Goal: Transaction & Acquisition: Purchase product/service

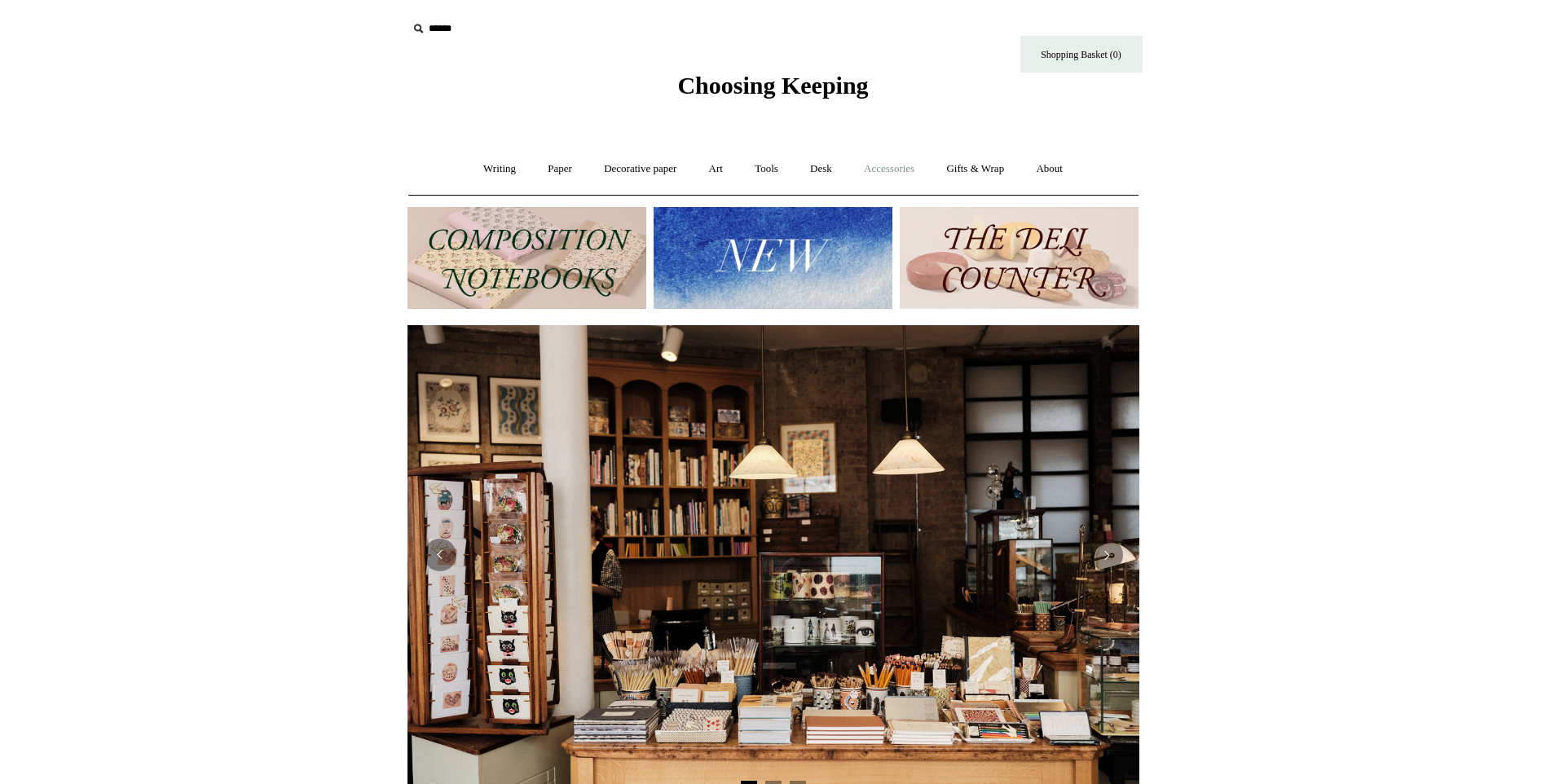
click at [879, 166] on link "Accessories +" at bounding box center [889, 169] width 80 height 43
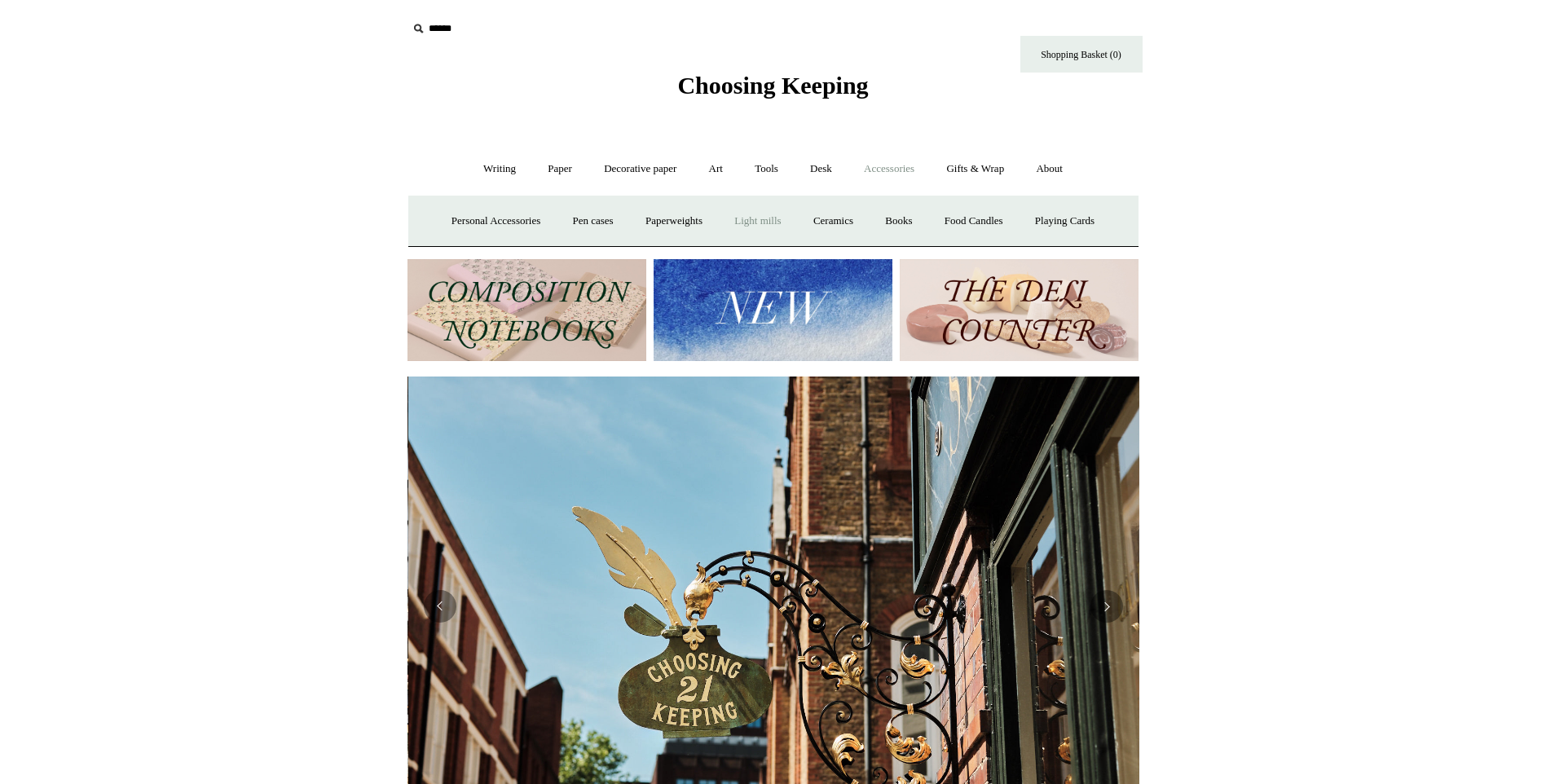
scroll to position [0, 732]
click at [989, 165] on link "Gifts & Wrap +" at bounding box center [975, 169] width 87 height 43
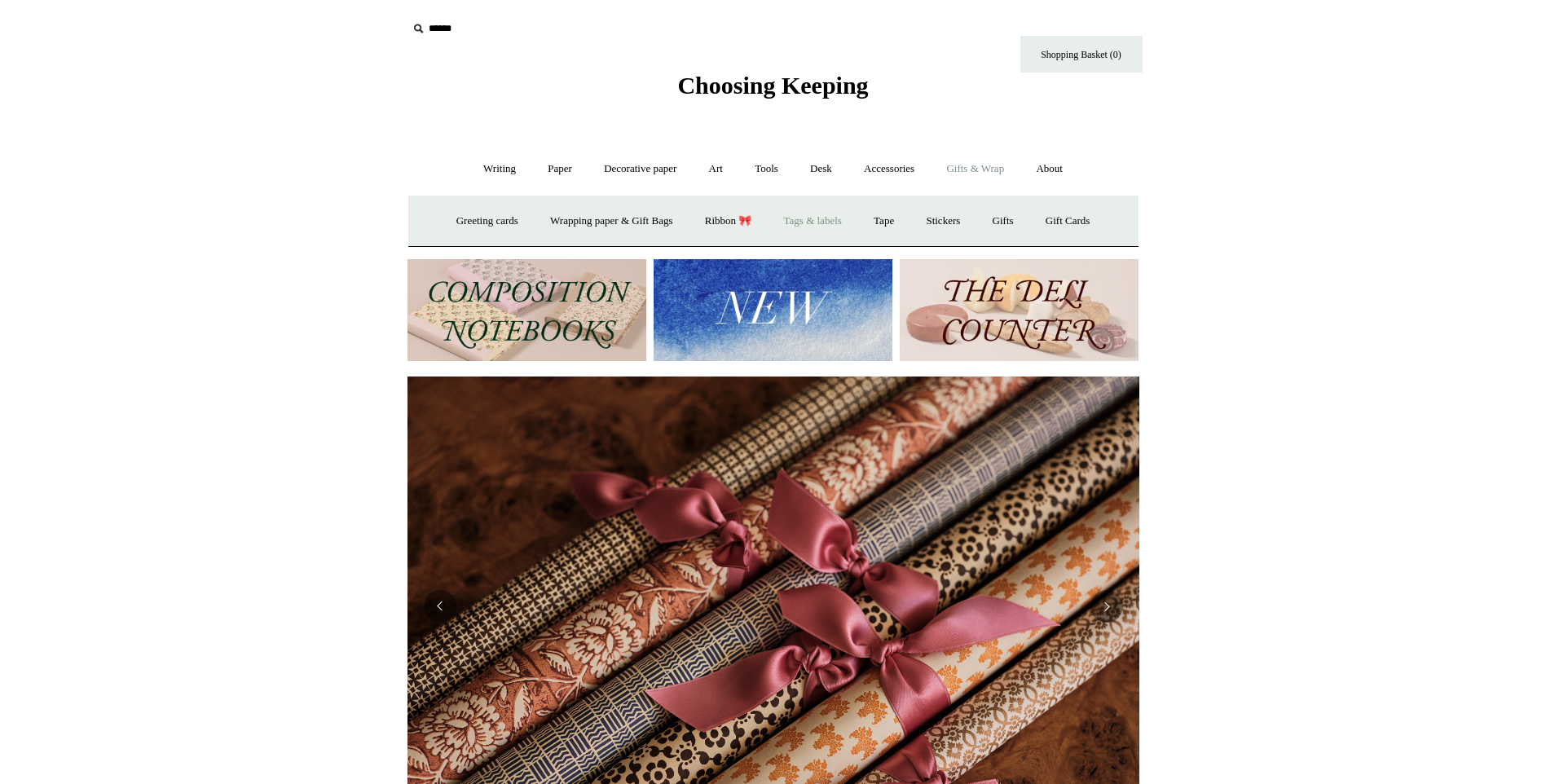
scroll to position [0, 1464]
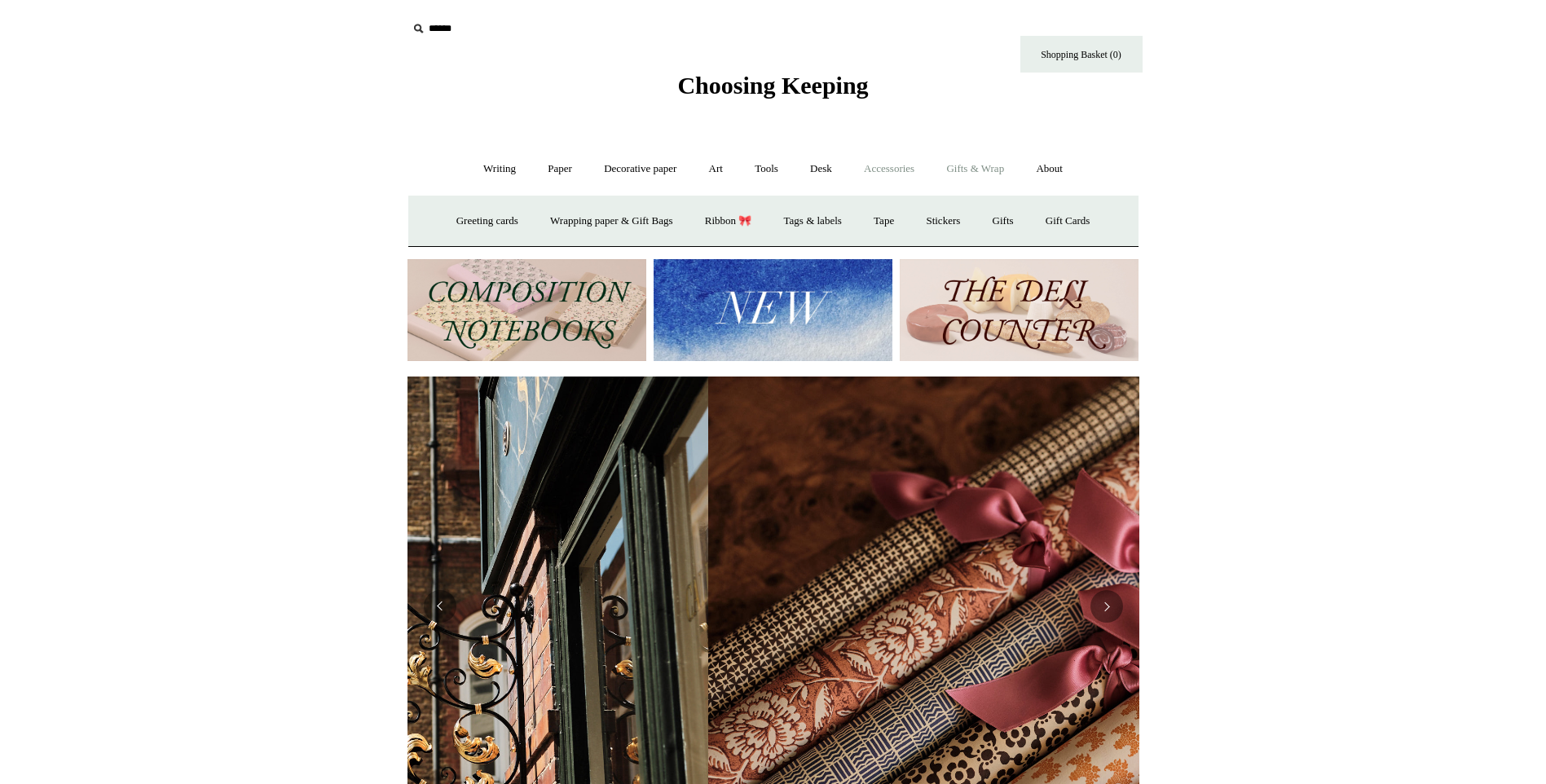
click at [884, 167] on link "Accessories +" at bounding box center [889, 169] width 80 height 43
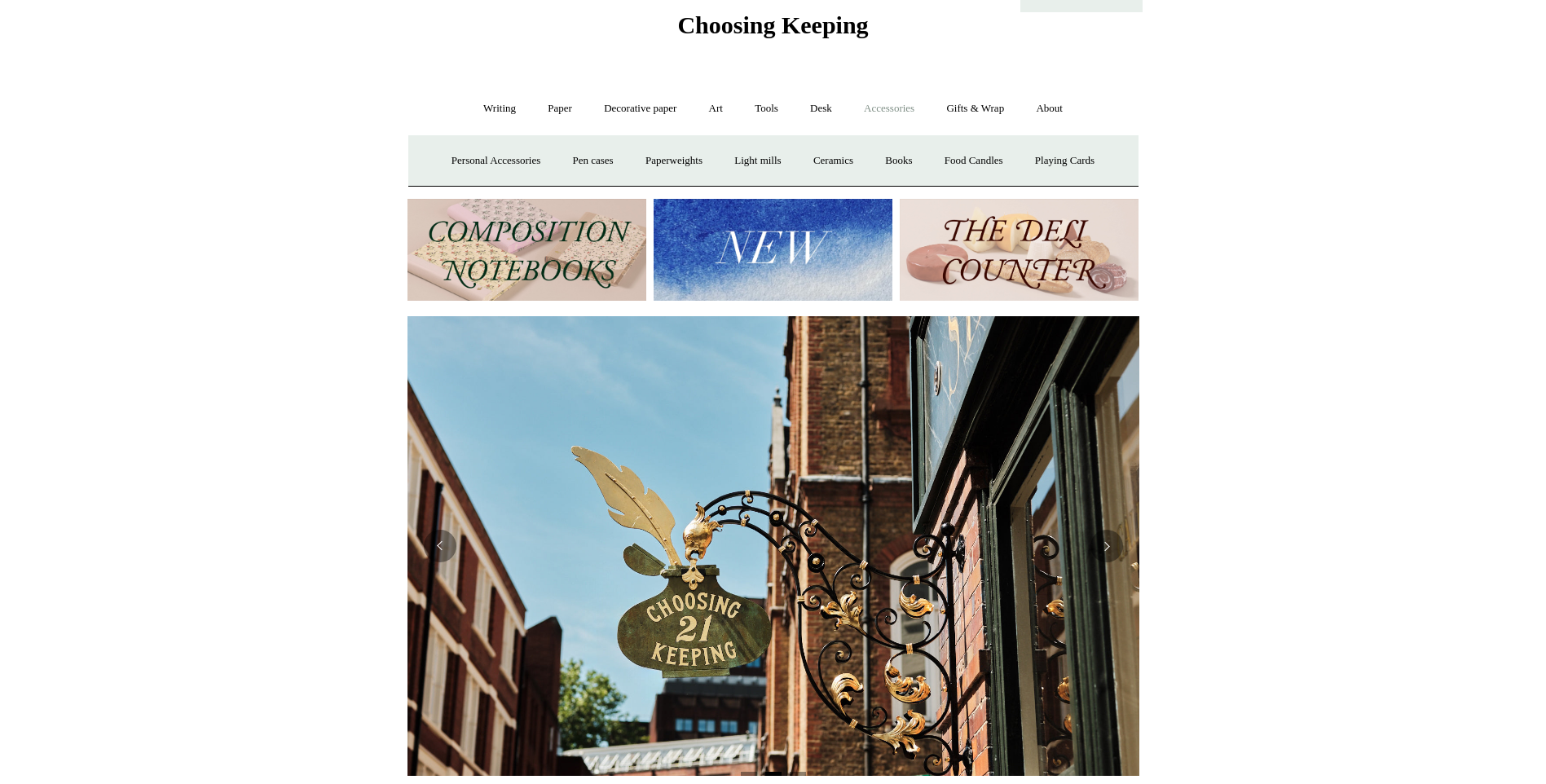
scroll to position [0, 0]
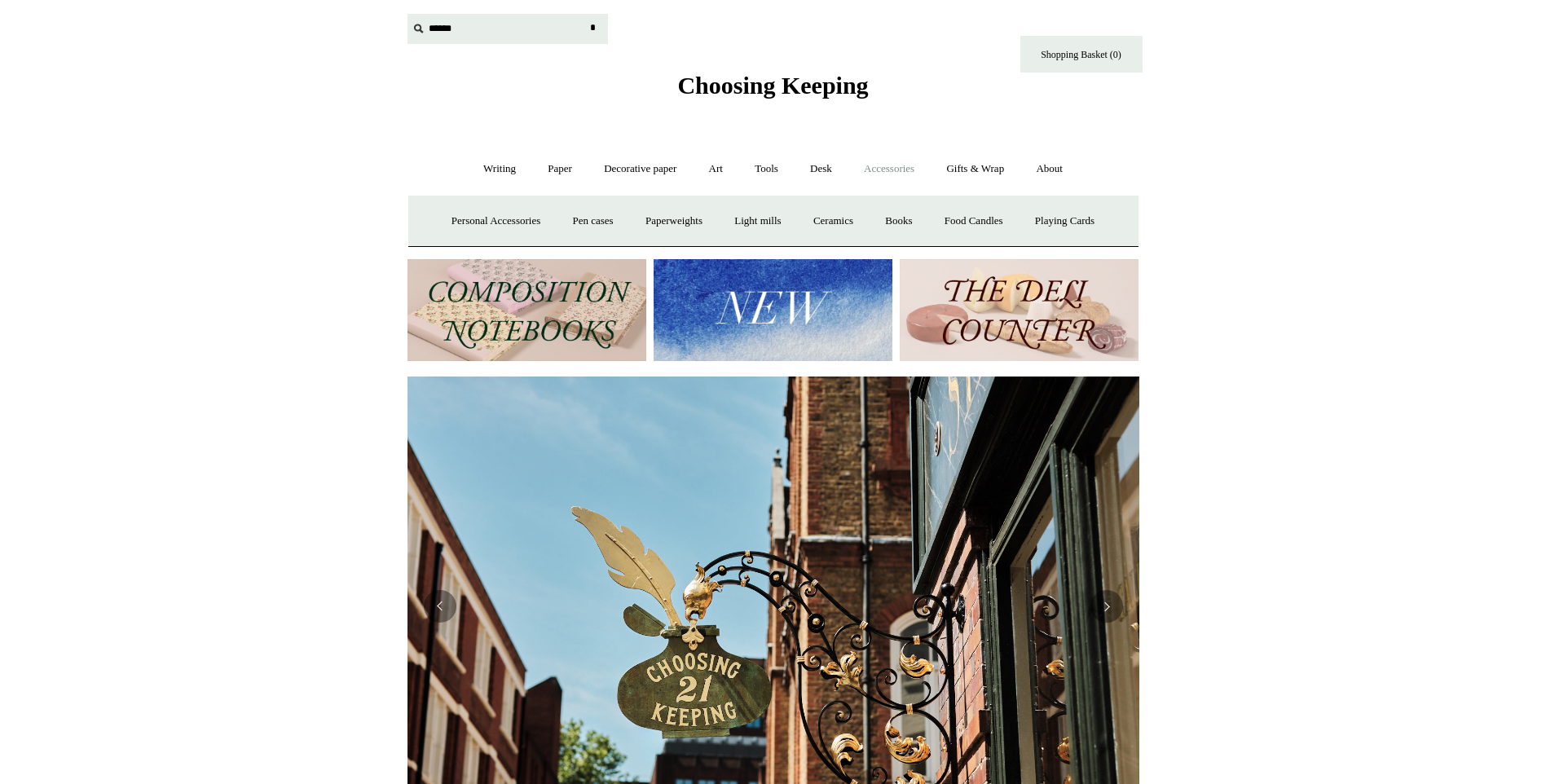
click at [470, 35] on input "text" at bounding box center [507, 29] width 200 height 30
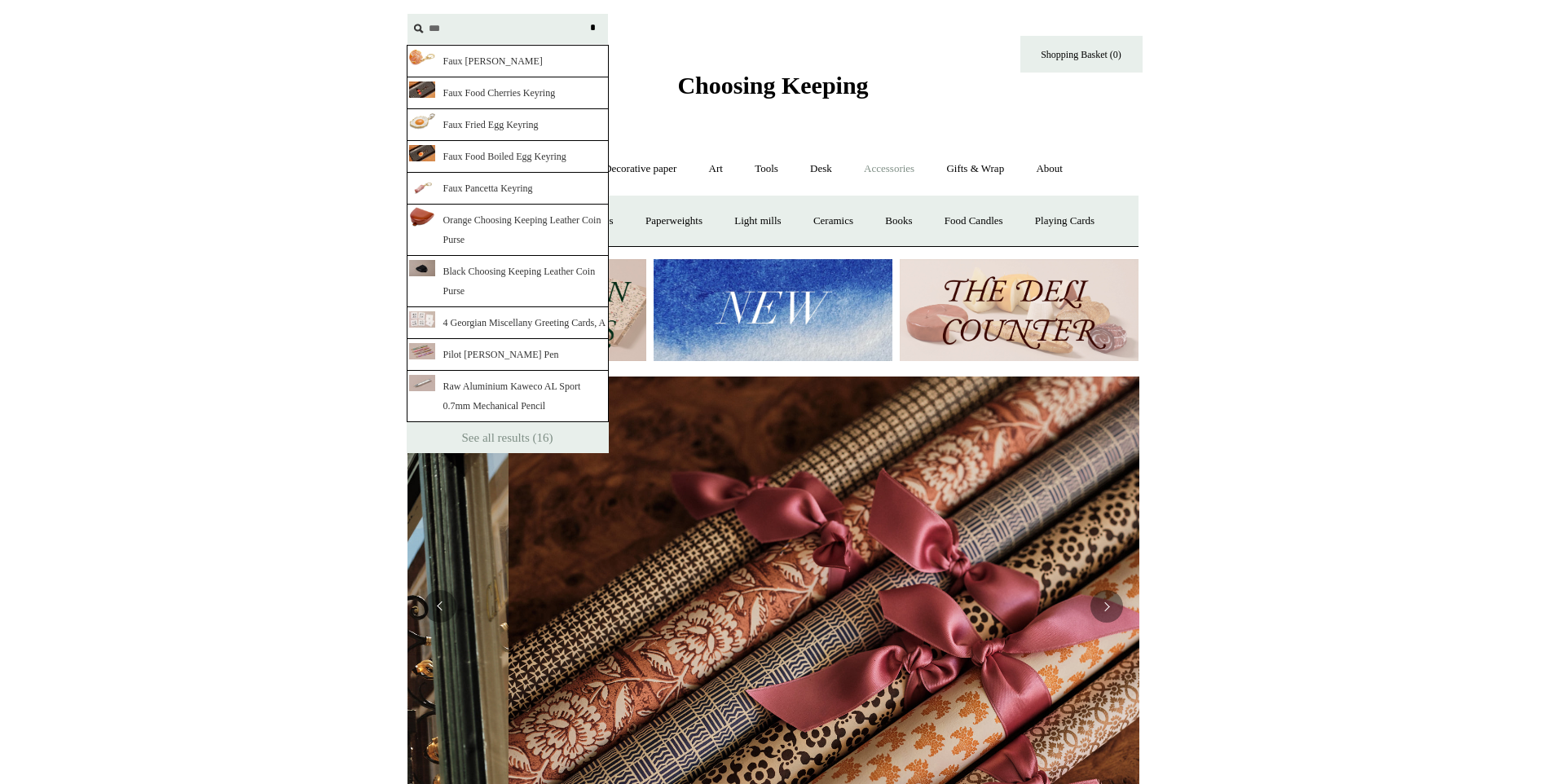
scroll to position [0, 1464]
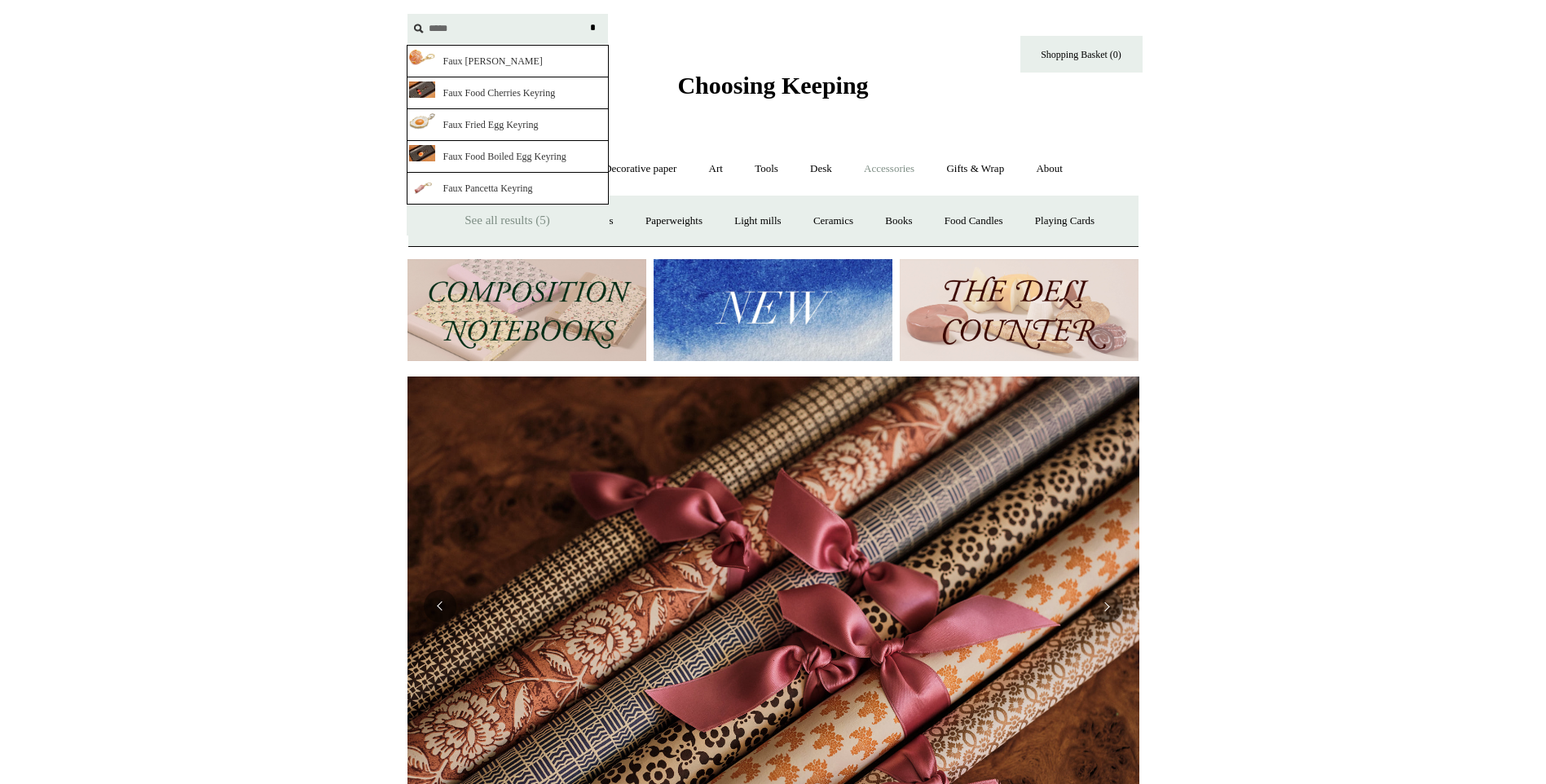
type input "*****"
click at [485, 123] on link "Faux Fried Egg Keyring" at bounding box center [507, 126] width 202 height 32
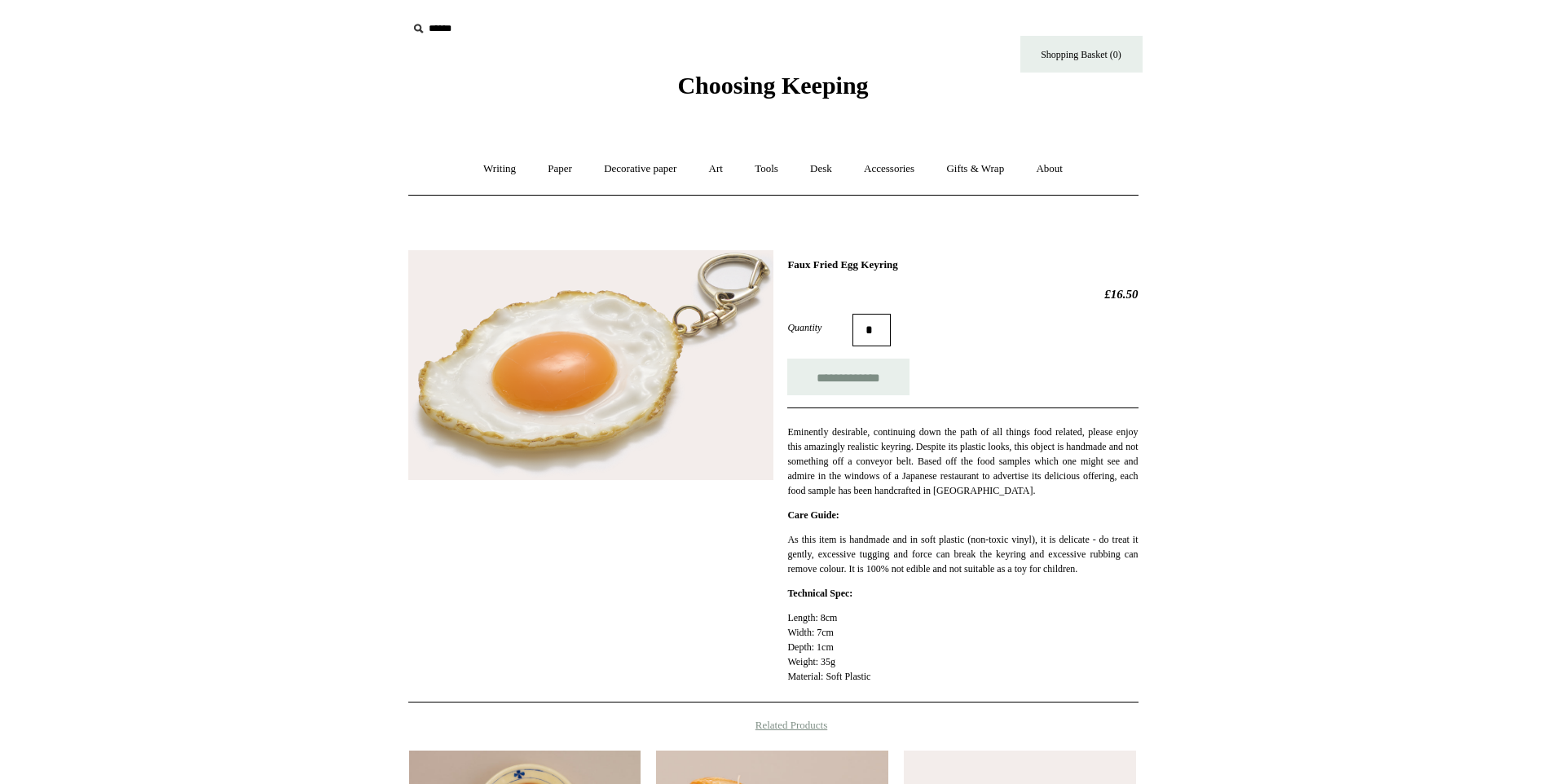
click at [444, 35] on input "text" at bounding box center [507, 29] width 200 height 30
type input "*******"
click at [585, 14] on input "*" at bounding box center [593, 29] width 16 height 29
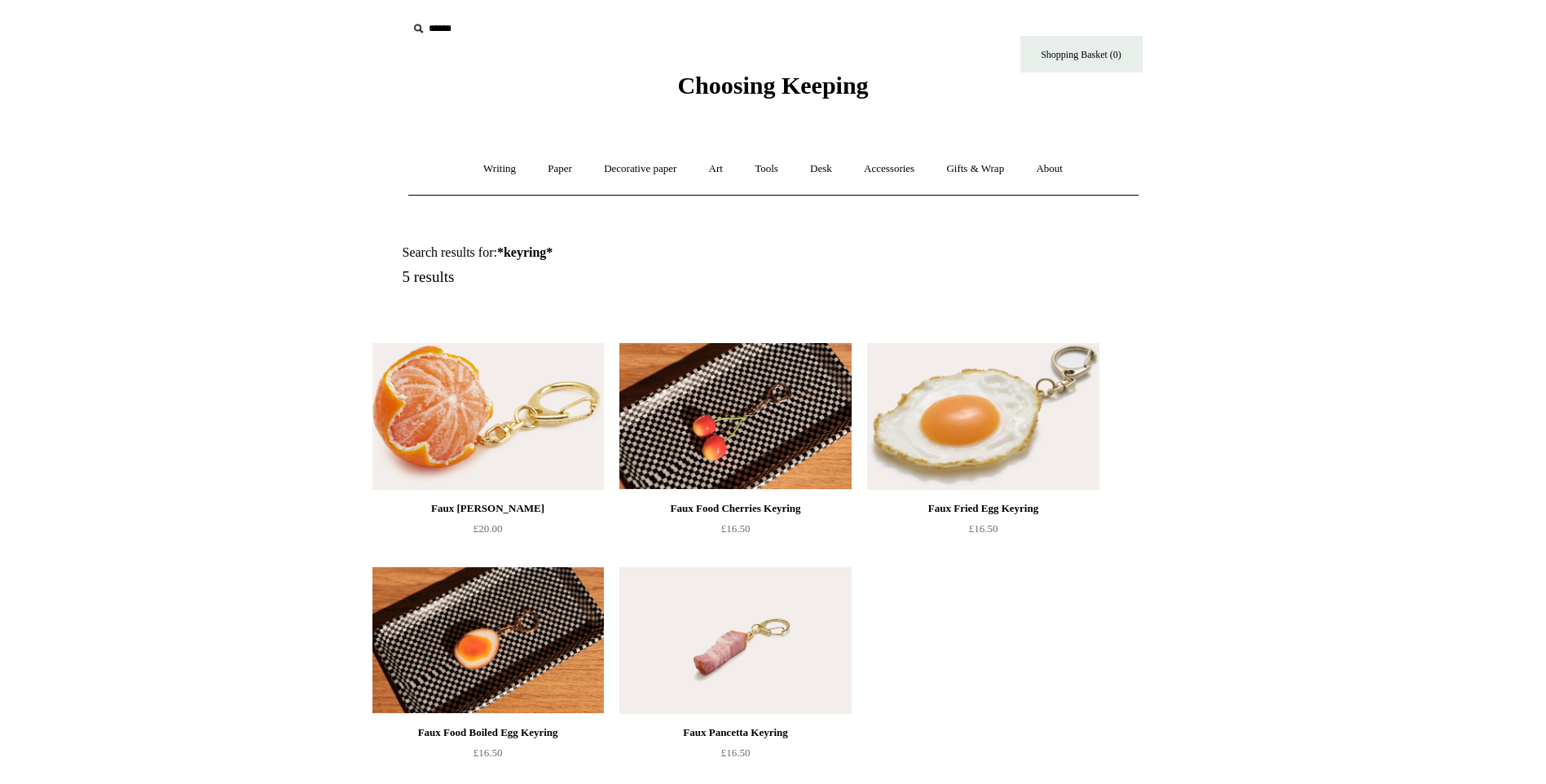
click at [577, 448] on img at bounding box center [488, 416] width 232 height 147
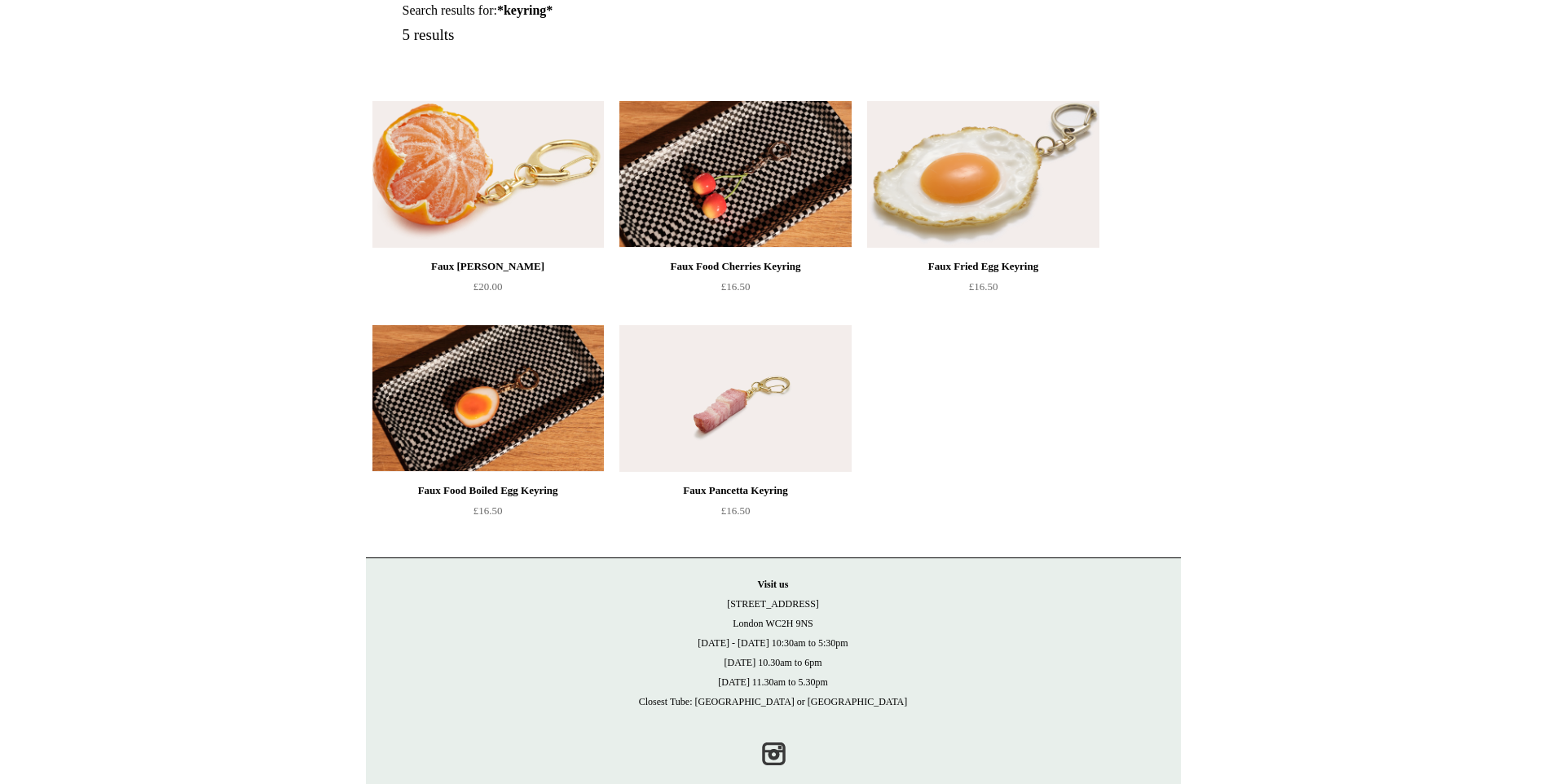
scroll to position [244, 0]
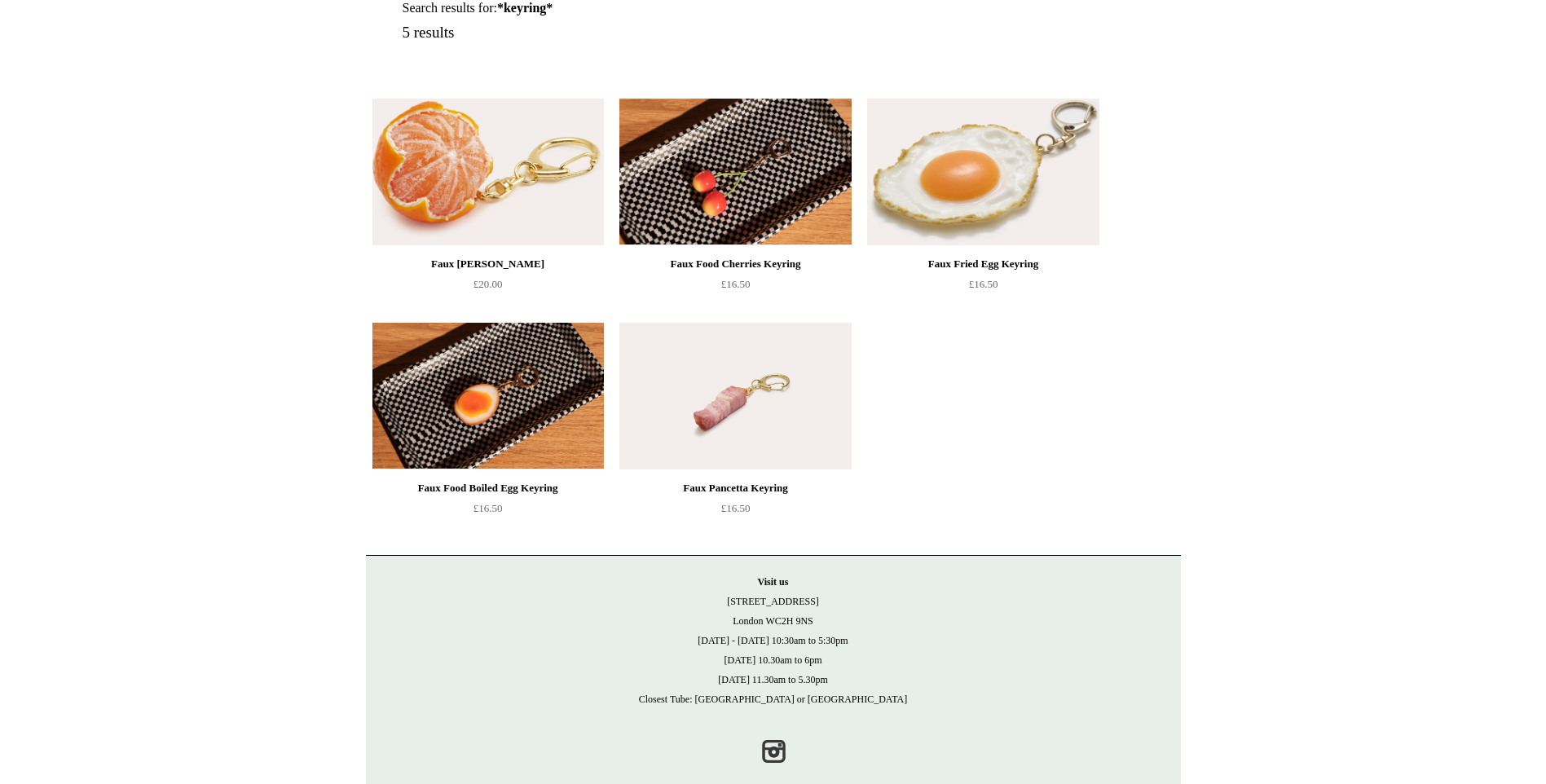
click at [712, 434] on img at bounding box center [735, 396] width 232 height 147
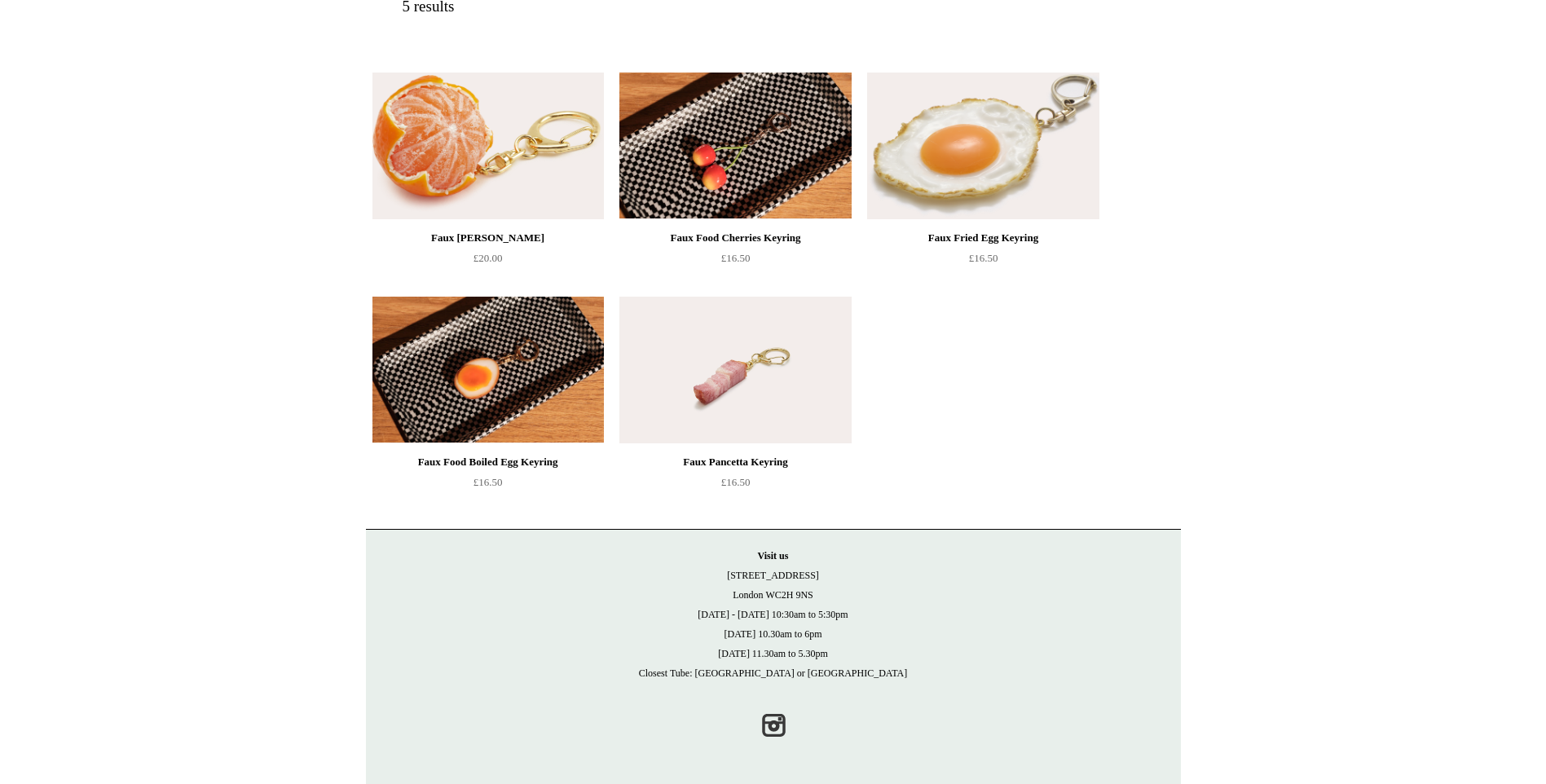
scroll to position [0, 0]
